Goal: Transaction & Acquisition: Purchase product/service

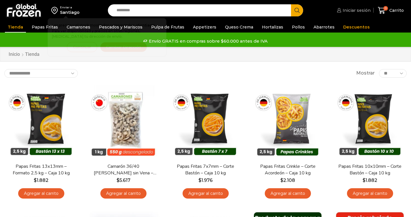
click at [356, 11] on span "Iniciar sesión" at bounding box center [355, 10] width 29 height 6
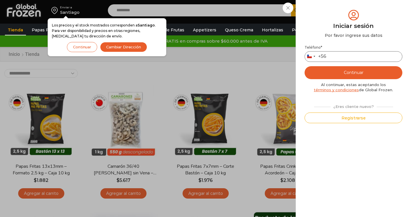
click at [331, 56] on input "Teléfono *" at bounding box center [354, 56] width 98 height 11
type input "*********"
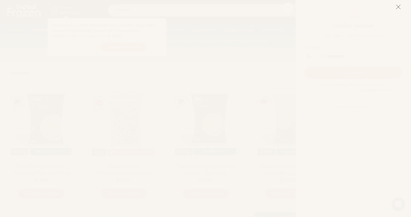
click at [398, 6] on icon at bounding box center [398, 6] width 5 height 5
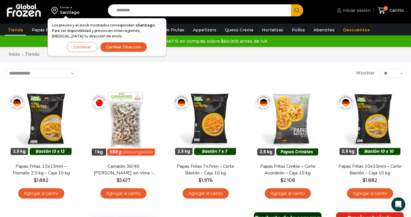
click at [363, 11] on span "Iniciar sesión" at bounding box center [355, 10] width 29 height 6
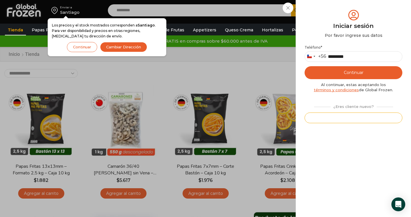
click at [347, 116] on button "Registrarse" at bounding box center [354, 118] width 98 height 11
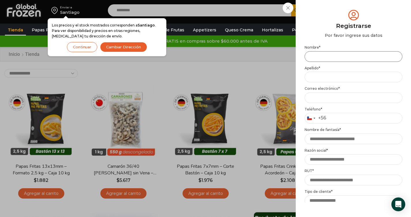
click at [334, 56] on input "Nombre *" at bounding box center [354, 56] width 98 height 11
type input "********"
type input "****"
type input "*********"
click at [343, 78] on input "****" at bounding box center [354, 77] width 98 height 11
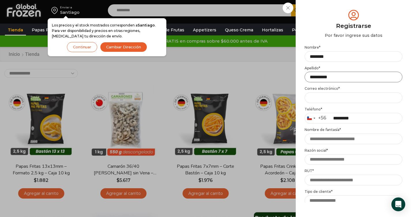
type input "**********"
click at [326, 98] on input "Email address *" at bounding box center [354, 98] width 98 height 11
type input "**********"
click at [352, 142] on input "Nombre de fantasía *" at bounding box center [354, 139] width 98 height 11
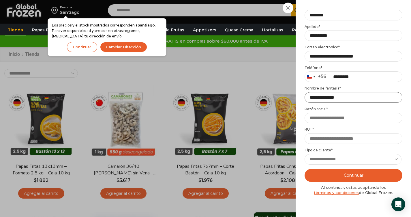
scroll to position [55, 0]
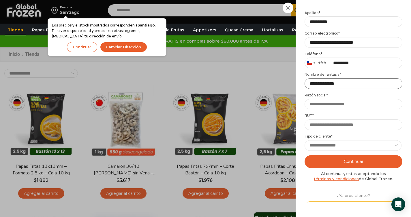
type input "**********"
click at [343, 104] on input "Razón social *" at bounding box center [354, 104] width 98 height 11
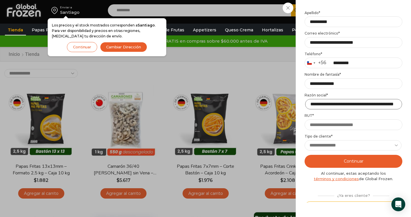
scroll to position [0, 25]
type input "**********"
click at [320, 122] on input "RUT *" at bounding box center [354, 125] width 98 height 11
type input "**********"
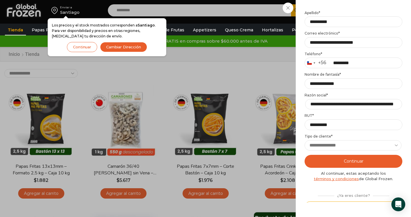
click at [326, 143] on select "**********" at bounding box center [353, 145] width 97 height 11
select select "**********"
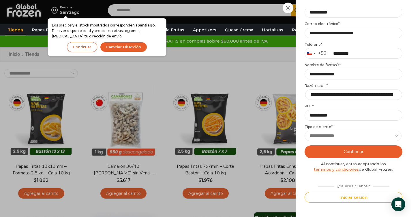
click at [352, 147] on button "Continuar" at bounding box center [354, 152] width 98 height 13
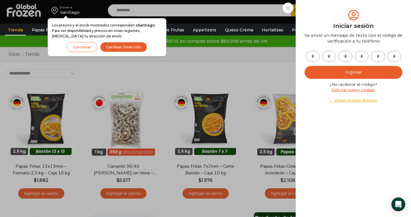
scroll to position [0, 0]
click at [314, 58] on input "text" at bounding box center [313, 56] width 14 height 11
type input "*"
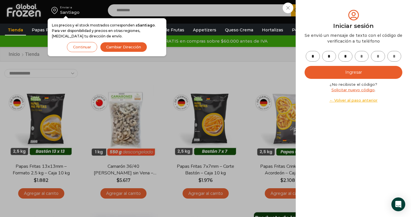
type input "*"
click at [323, 70] on button "Ingresar" at bounding box center [354, 72] width 98 height 13
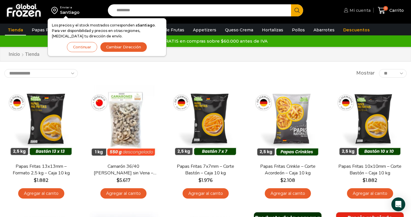
click at [359, 11] on span "Mi cuenta" at bounding box center [359, 10] width 22 height 6
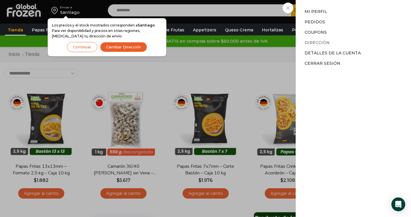
click at [315, 43] on link "Dirección" at bounding box center [317, 42] width 25 height 5
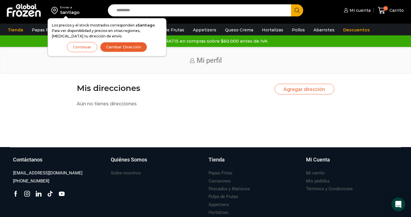
click at [119, 47] on button "Cambiar Dirección" at bounding box center [123, 47] width 47 height 10
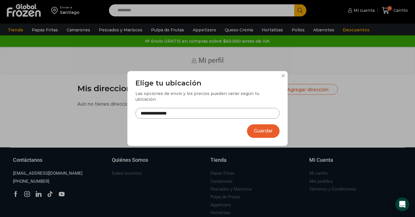
click at [179, 114] on input "**********" at bounding box center [208, 113] width 144 height 11
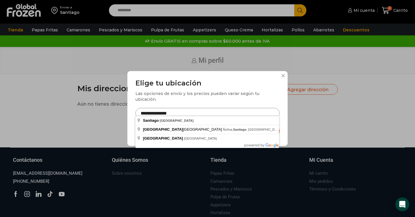
click at [179, 114] on input "**********" at bounding box center [208, 113] width 144 height 11
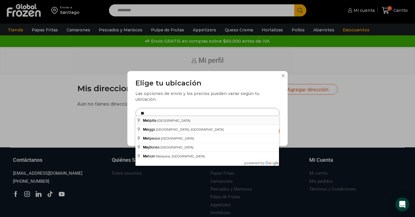
type input "**********"
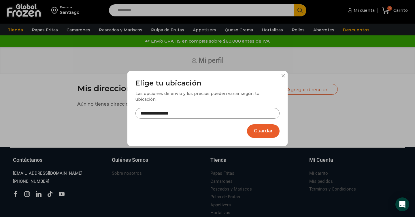
click at [255, 128] on button "Guardar" at bounding box center [263, 132] width 33 height 14
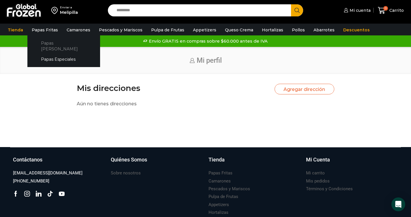
click at [49, 43] on link "Papas [PERSON_NAME]" at bounding box center [63, 46] width 61 height 16
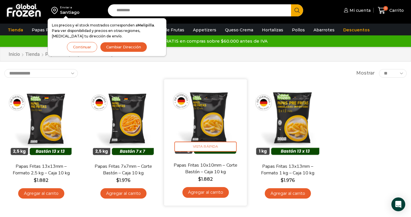
click at [204, 194] on link "Agregar al carrito" at bounding box center [205, 192] width 46 height 11
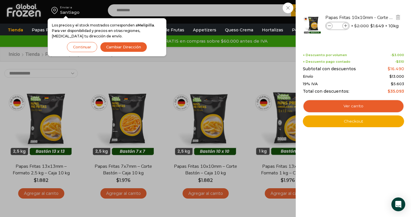
click at [346, 27] on icon at bounding box center [345, 26] width 3 height 3
type input "*"
click at [346, 27] on li "Papas Fritas 10x10mm - Corte Bastón - Caja 10 kg Papas Fritas 10x10mm - Corte B…" at bounding box center [353, 25] width 102 height 32
click at [347, 27] on icon at bounding box center [345, 26] width 3 height 3
type input "*"
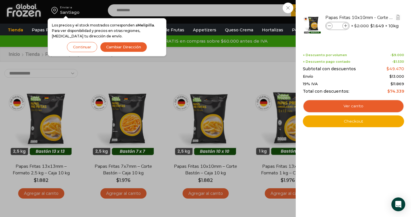
click at [345, 25] on icon at bounding box center [345, 26] width 3 height 3
type input "*"
click at [376, 17] on div "4 Carrito 4 4 Shopping Cart" at bounding box center [390, 11] width 29 height 14
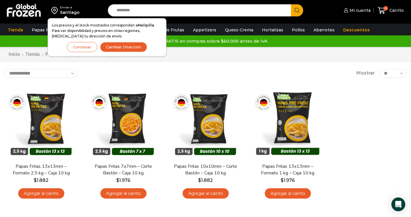
scroll to position [3, 0]
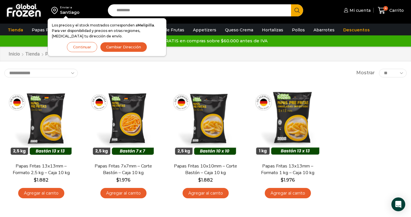
click at [90, 47] on button "Continuar" at bounding box center [82, 47] width 30 height 10
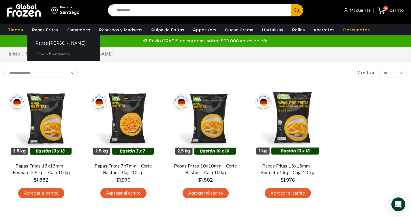
click at [60, 54] on link "Papas Especiales" at bounding box center [63, 53] width 73 height 11
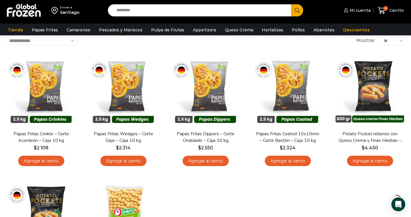
scroll to position [36, 0]
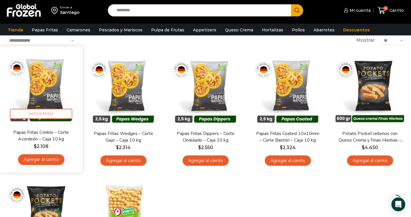
click at [62, 93] on img at bounding box center [41, 88] width 74 height 74
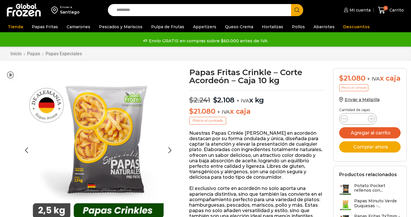
scroll to position [4, 0]
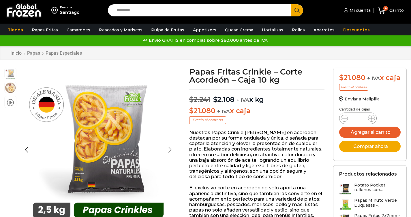
click at [167, 143] on div "Next slide" at bounding box center [170, 150] width 14 height 14
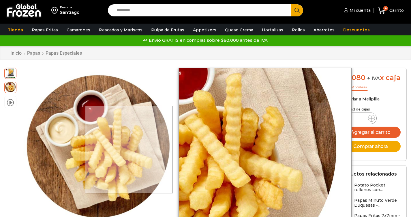
scroll to position [0, 0]
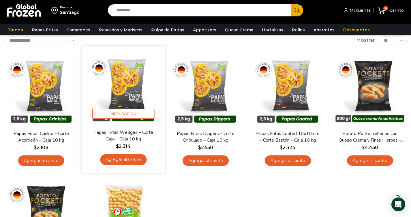
click at [137, 136] on link "Papas Fritas Wedges – Corte Gajo – Caja 10 kg" at bounding box center [123, 136] width 67 height 14
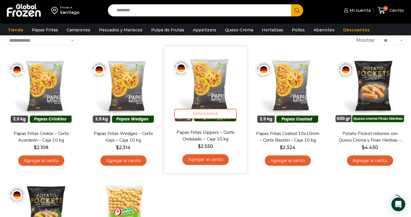
click at [218, 136] on link "Papas Fritas Dippers – Corte Ondulado – Caja 10 kg" at bounding box center [205, 136] width 67 height 14
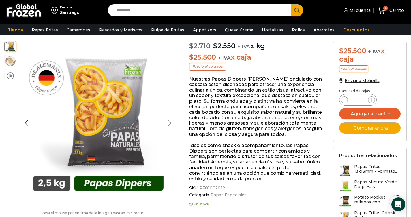
click at [169, 121] on div "Next slide" at bounding box center [170, 123] width 14 height 14
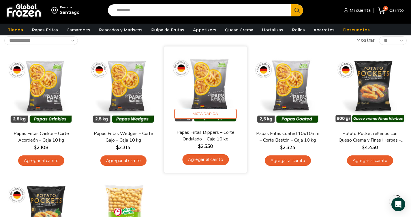
click at [213, 136] on link "Papas Fritas Dippers – Corte Ondulado – Caja 10 kg" at bounding box center [205, 136] width 67 height 14
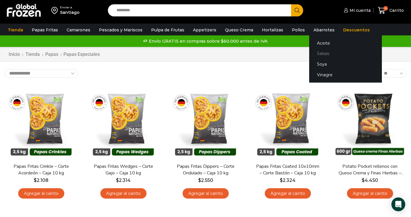
click at [314, 54] on link "Salsas" at bounding box center [345, 53] width 73 height 11
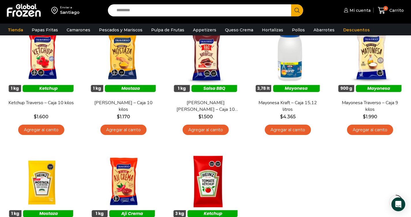
scroll to position [67, 0]
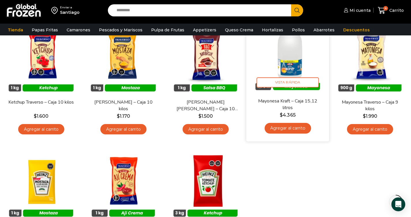
click at [296, 111] on div "Mayonesa Kraft – Caja 15,12 litros $ 4.365 Agregar al carrito" at bounding box center [288, 118] width 74 height 40
click at [288, 105] on link "Mayonesa Kraft – Caja 15,12 litros" at bounding box center [287, 105] width 67 height 14
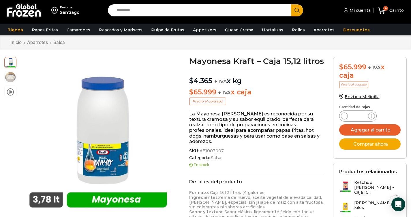
scroll to position [14, 0]
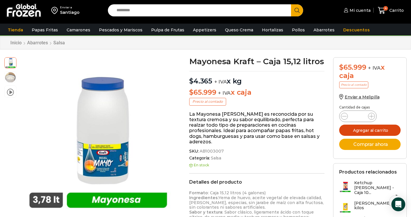
click at [360, 132] on button "Agregar al carrito" at bounding box center [369, 130] width 61 height 11
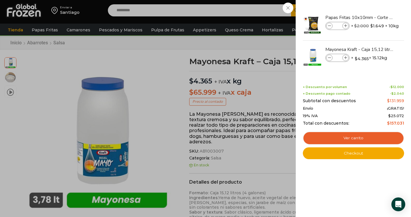
click at [376, 17] on div "5 Carrito 5 5 Shopping Cart *" at bounding box center [390, 11] width 29 height 14
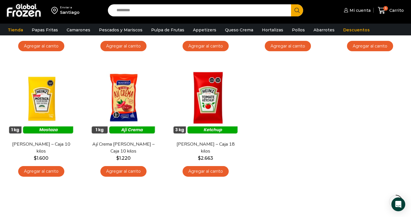
scroll to position [149, 0]
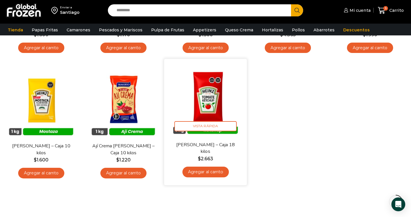
click at [213, 145] on link "[PERSON_NAME] – Caja 18 kilos" at bounding box center [205, 149] width 67 height 14
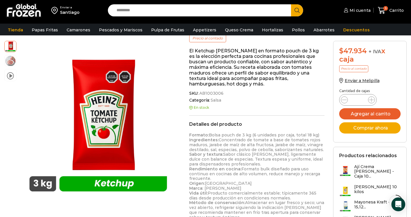
scroll to position [78, 0]
click at [357, 118] on button "Agregar al carrito" at bounding box center [369, 113] width 61 height 11
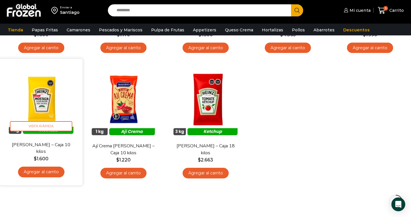
click at [43, 88] on img at bounding box center [41, 100] width 74 height 74
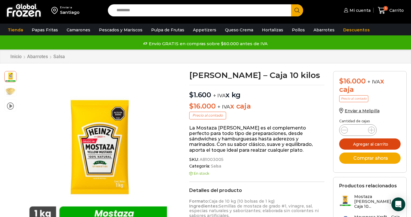
click at [375, 147] on button "Agregar al carrito" at bounding box center [369, 144] width 61 height 11
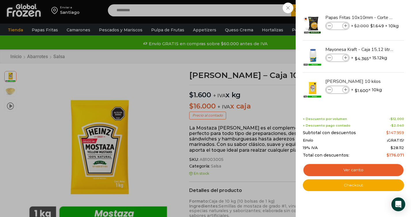
click at [376, 17] on div "6 Carrito 6 6 Shopping Cart *" at bounding box center [390, 11] width 29 height 14
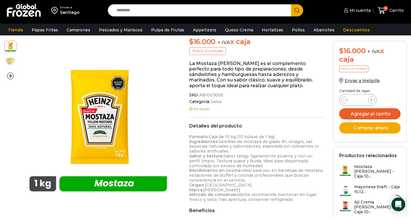
scroll to position [65, 0]
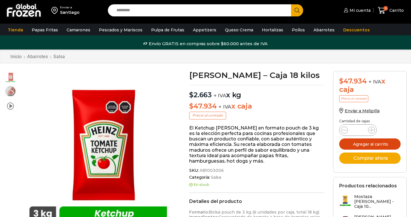
click at [363, 144] on button "Agregar al carrito" at bounding box center [369, 144] width 61 height 11
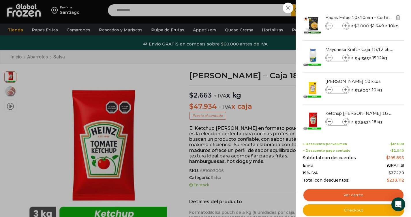
click at [329, 26] on icon at bounding box center [329, 26] width 3 height 3
type input "*"
click at [329, 26] on icon at bounding box center [329, 26] width 3 height 3
type input "*"
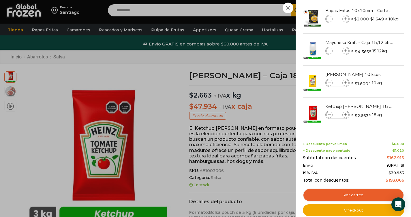
click at [376, 17] on div "5 Carrito 5 5 Shopping Cart *" at bounding box center [390, 11] width 29 height 14
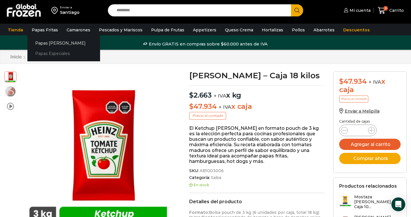
click at [50, 53] on link "Papas Especiales" at bounding box center [63, 53] width 73 height 11
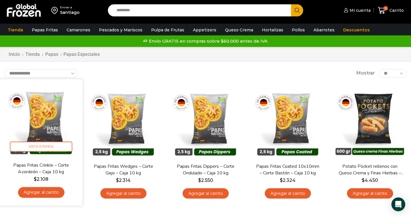
click at [47, 194] on link "Agregar al carrito" at bounding box center [41, 192] width 46 height 11
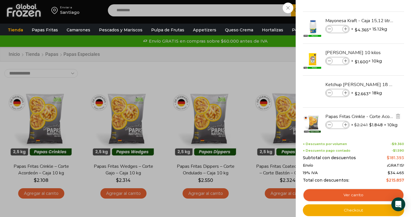
scroll to position [39, 0]
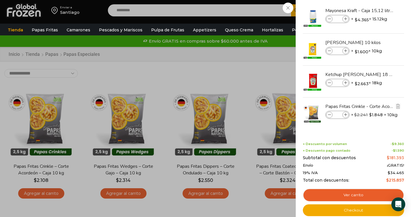
click at [348, 114] on span at bounding box center [345, 115] width 6 height 6
type input "*"
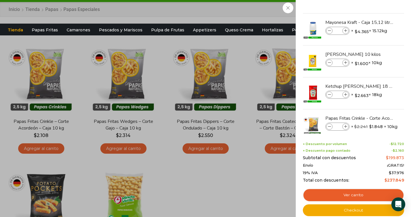
scroll to position [26, 0]
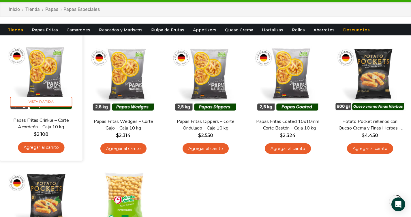
click at [46, 125] on link "Papas Fritas Crinkle – Corte Acordeón – Caja 10 kg" at bounding box center [41, 124] width 67 height 14
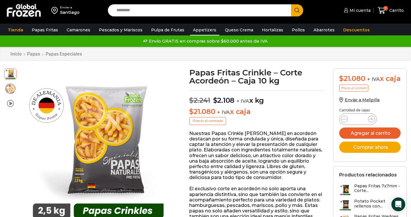
click at [197, 30] on link "Appetizers" at bounding box center [204, 30] width 29 height 11
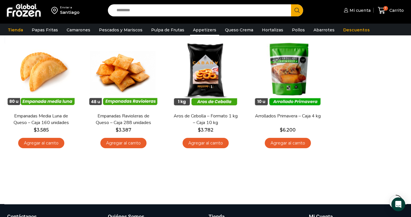
scroll to position [54, 0]
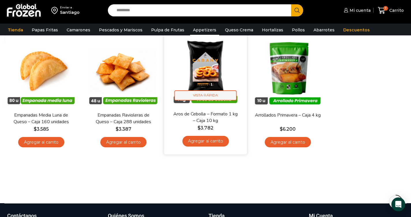
click at [217, 97] on span "Vista Rápida" at bounding box center [205, 96] width 62 height 10
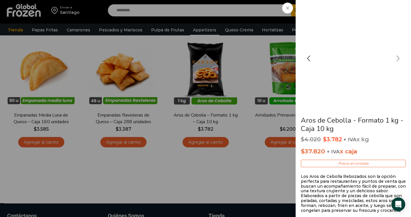
click at [399, 60] on div "Next slide" at bounding box center [398, 58] width 14 height 14
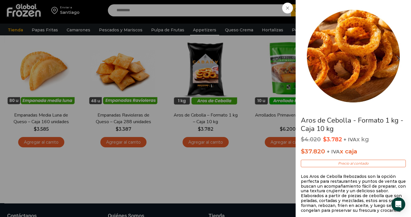
click at [397, 59] on div "Next slide" at bounding box center [398, 58] width 14 height 14
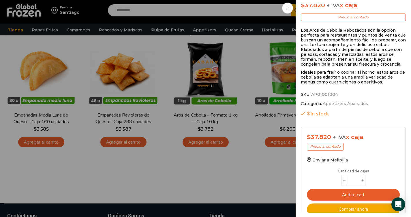
scroll to position [161, 0]
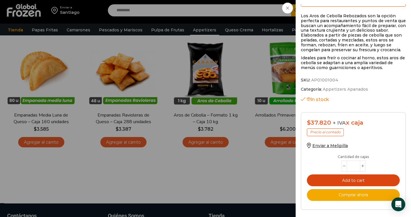
click at [349, 183] on button "Add to cart" at bounding box center [353, 181] width 93 height 12
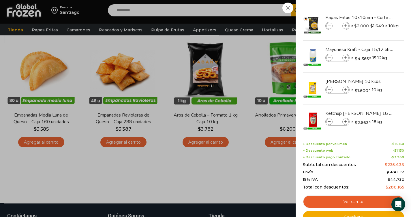
scroll to position [55, 0]
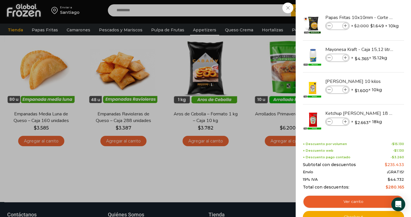
click at [376, 17] on div "8 Carrito 8 8 Shopping Cart *" at bounding box center [390, 11] width 29 height 14
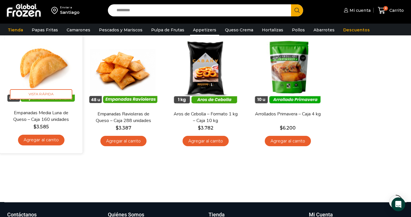
click at [43, 140] on link "Agregar al carrito" at bounding box center [41, 140] width 46 height 11
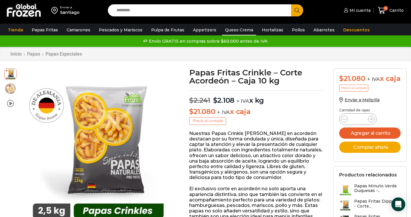
click at [231, 31] on link "Queso Crema" at bounding box center [239, 30] width 34 height 11
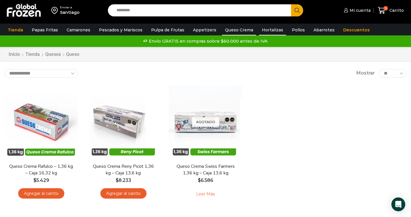
click at [266, 30] on link "Hortalizas" at bounding box center [272, 30] width 27 height 11
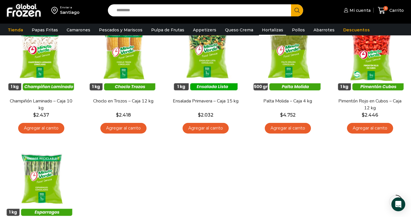
scroll to position [195, 0]
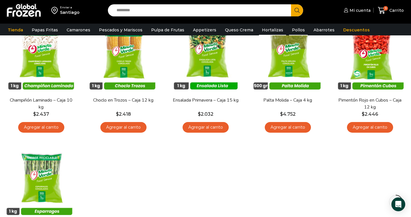
click at [294, 30] on link "Pollos" at bounding box center [298, 30] width 19 height 11
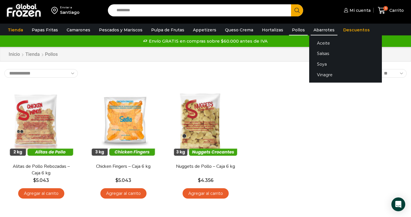
click at [311, 33] on link "Abarrotes" at bounding box center [324, 30] width 27 height 11
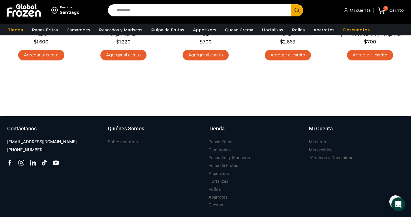
scroll to position [414, 0]
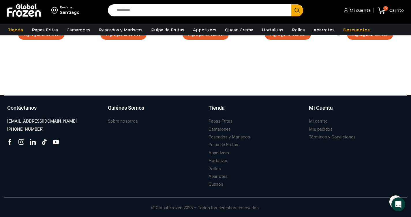
click at [347, 29] on link "Descuentos" at bounding box center [356, 30] width 32 height 11
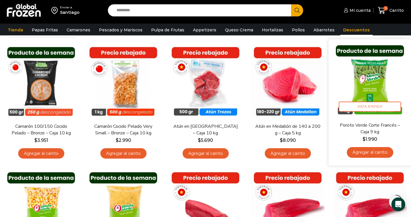
scroll to position [27, 0]
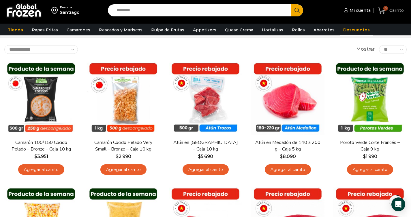
click at [392, 13] on span "Carrito" at bounding box center [396, 10] width 16 height 6
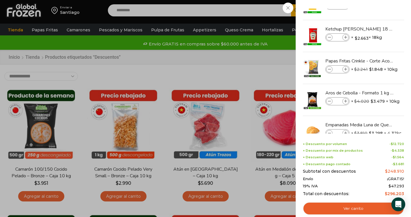
scroll to position [103, 0]
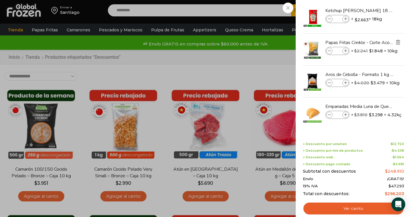
click at [397, 44] on img "Eliminar Papas Fritas Crinkle - Corte Acordeón - Caja 10 kg del carrito" at bounding box center [397, 42] width 5 height 5
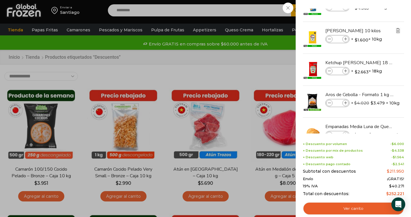
scroll to position [44, 0]
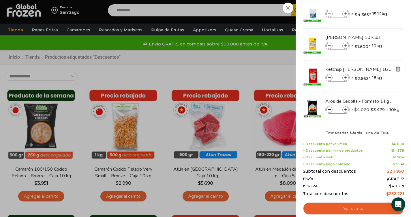
click at [398, 69] on img "Eliminar Ketchup Heinz - Caja 18 kilos del carrito" at bounding box center [397, 69] width 5 height 5
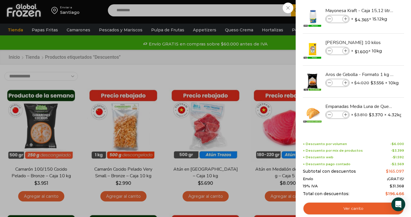
scroll to position [39, 0]
click at [397, 42] on img "Eliminar Mostaza Heinz - Caja 10 kilos del carrito" at bounding box center [397, 42] width 5 height 5
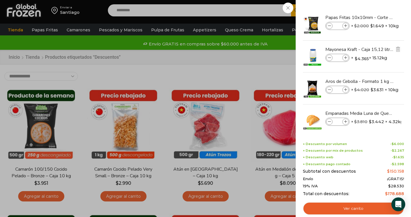
scroll to position [7, 0]
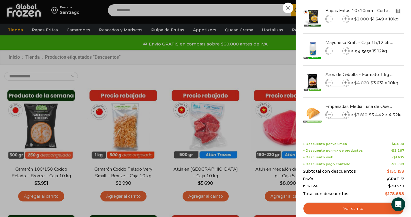
click at [397, 10] on img "Eliminar Papas Fritas 10x10mm - Corte Bastón - Caja 10 kg del carrito" at bounding box center [397, 10] width 5 height 5
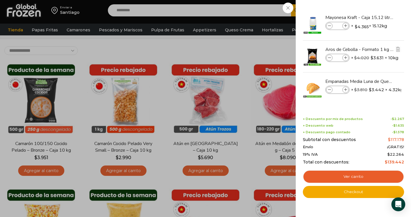
scroll to position [0, 0]
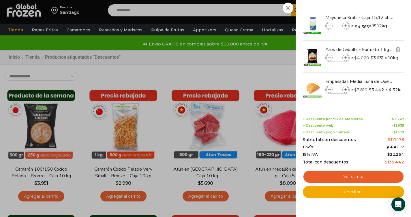
click at [364, 55] on bdi "$ 4.020" at bounding box center [361, 57] width 15 height 5
click at [374, 48] on link "Aros de Cebolla - Formato 1 kg - Caja 10 kg" at bounding box center [359, 49] width 69 height 6
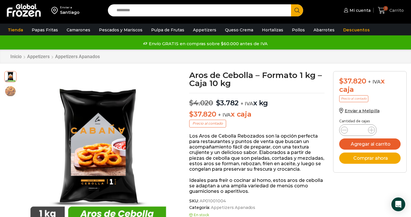
click at [395, 9] on span "Carrito" at bounding box center [396, 10] width 16 height 6
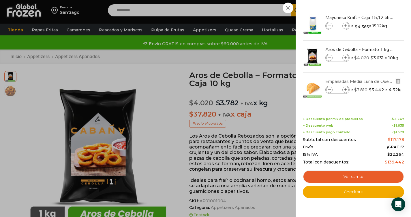
click at [370, 82] on link "Empanadas Media Luna de Queso - Caja 160 unidades" at bounding box center [359, 81] width 69 height 6
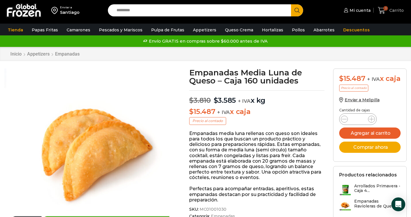
click at [396, 10] on span "Carrito" at bounding box center [396, 10] width 16 height 6
